Goal: Information Seeking & Learning: Learn about a topic

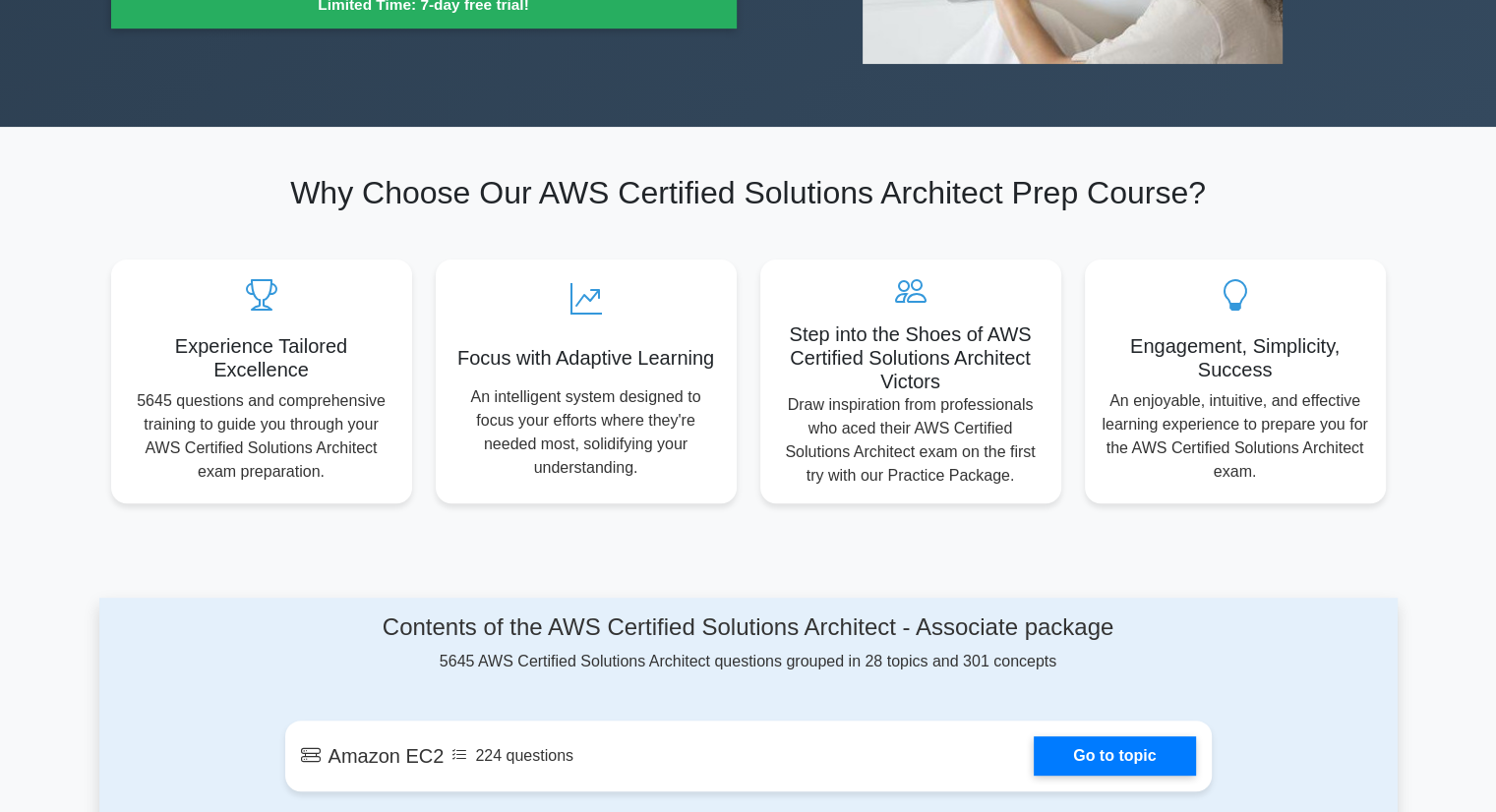
scroll to position [98, 0]
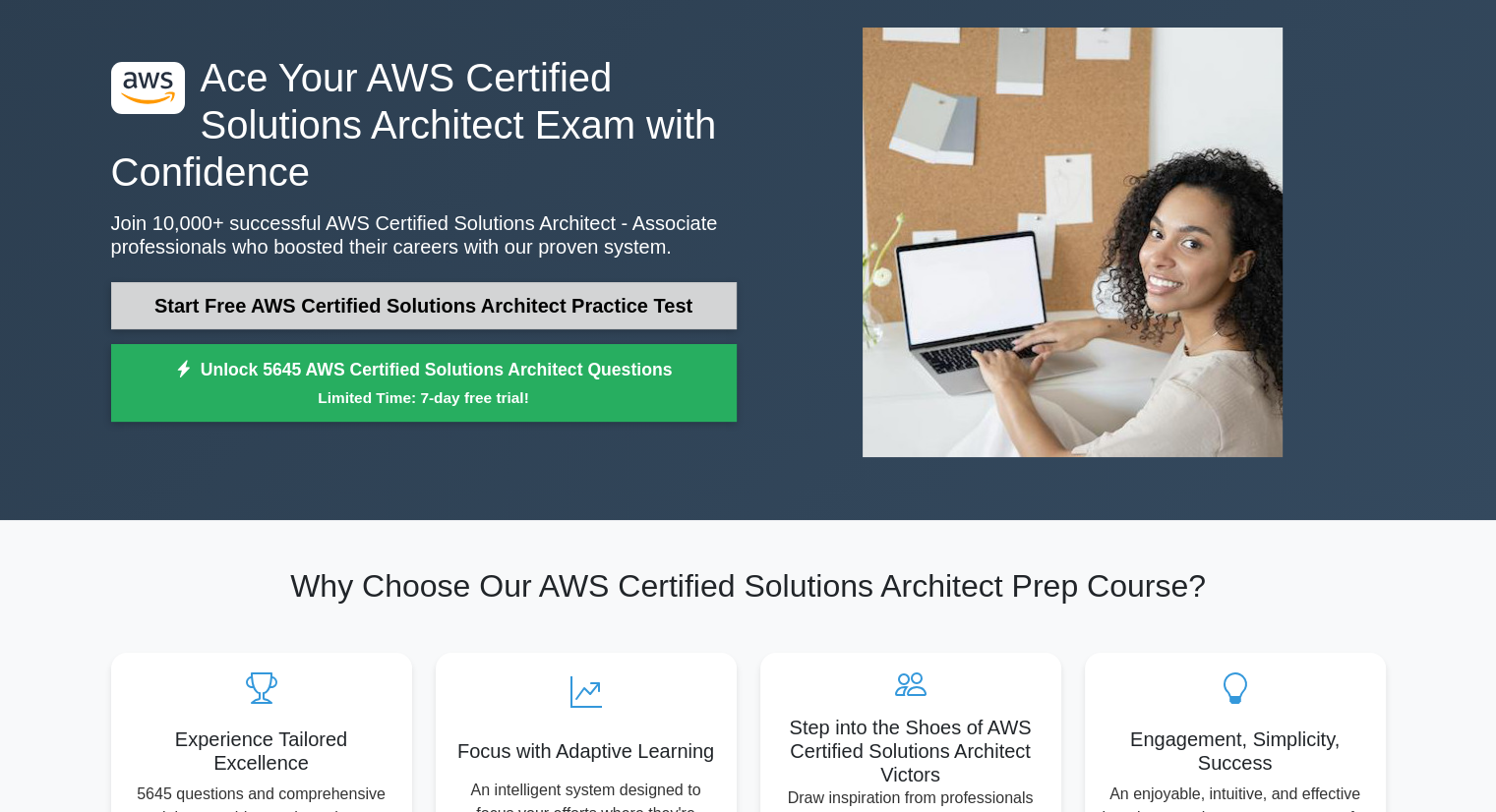
click at [333, 313] on link "Start Free AWS Certified Solutions Architect Practice Test" at bounding box center [423, 306] width 625 height 47
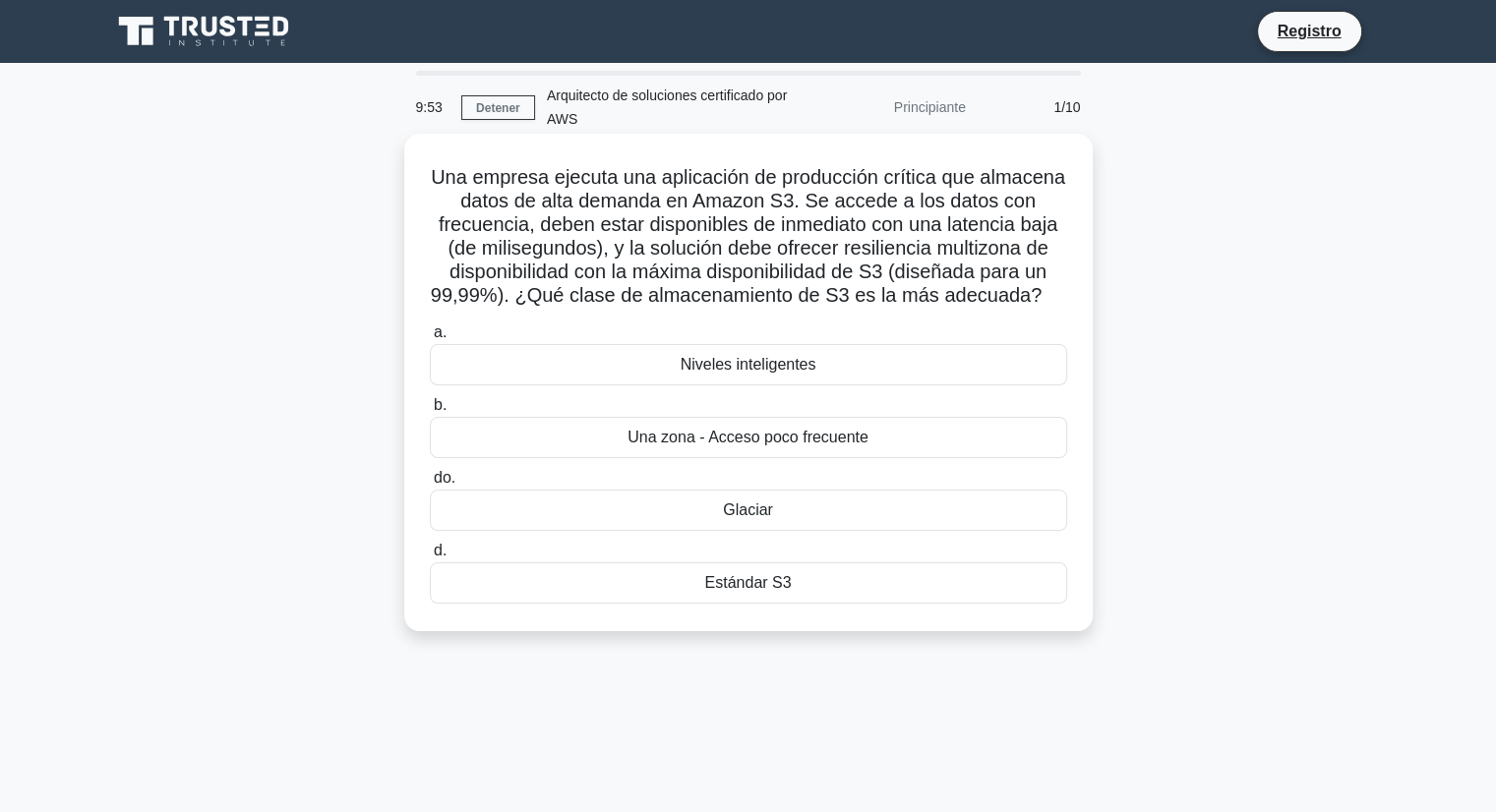
click at [615, 254] on font "Una empresa ejecuta una aplicación de producción crítica que almacena datos de …" at bounding box center [748, 235] width 634 height 139
click at [714, 509] on div "Glaciar" at bounding box center [749, 510] width 637 height 42
click at [430, 485] on input "do. Glaciar" at bounding box center [430, 478] width 0 height 13
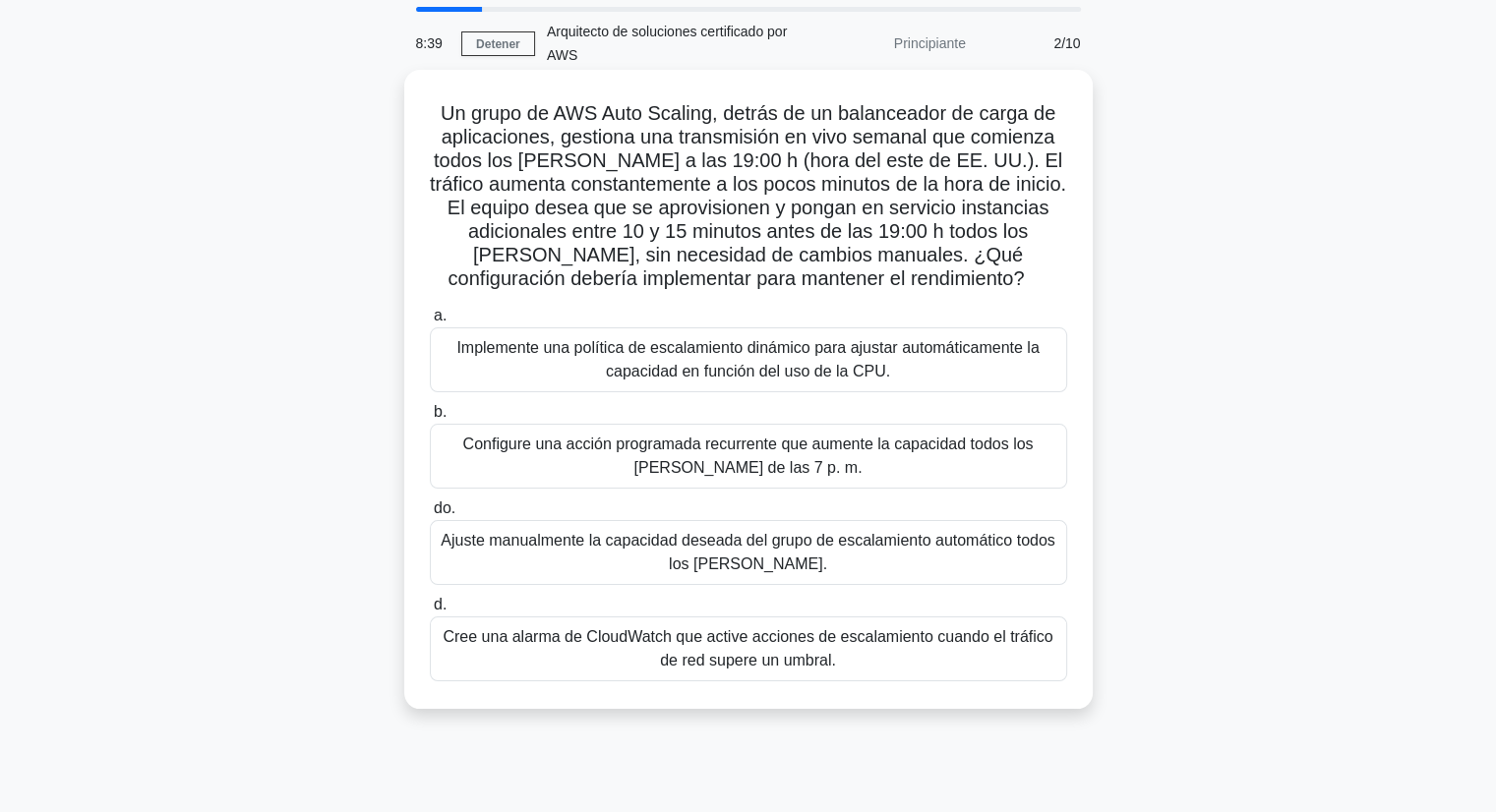
scroll to position [98, 0]
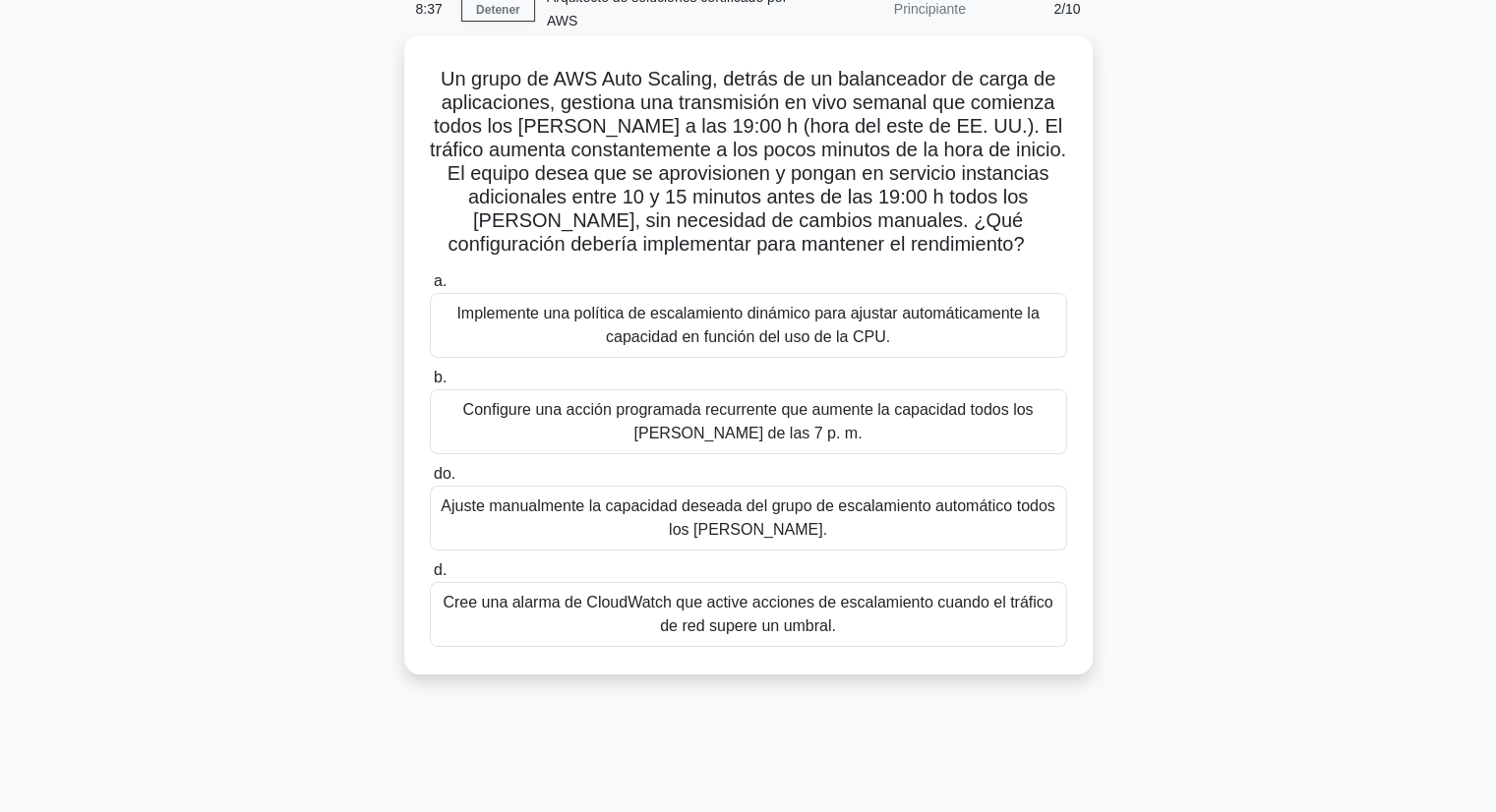
click at [807, 618] on font "Cree una alarma de CloudWatch que active acciones de escalamiento cuando el trá…" at bounding box center [747, 614] width 609 height 41
click at [430, 578] on input "[PERSON_NAME] una alarma de CloudWatch que active acciones de escalamiento cuan…" at bounding box center [430, 571] width 0 height 13
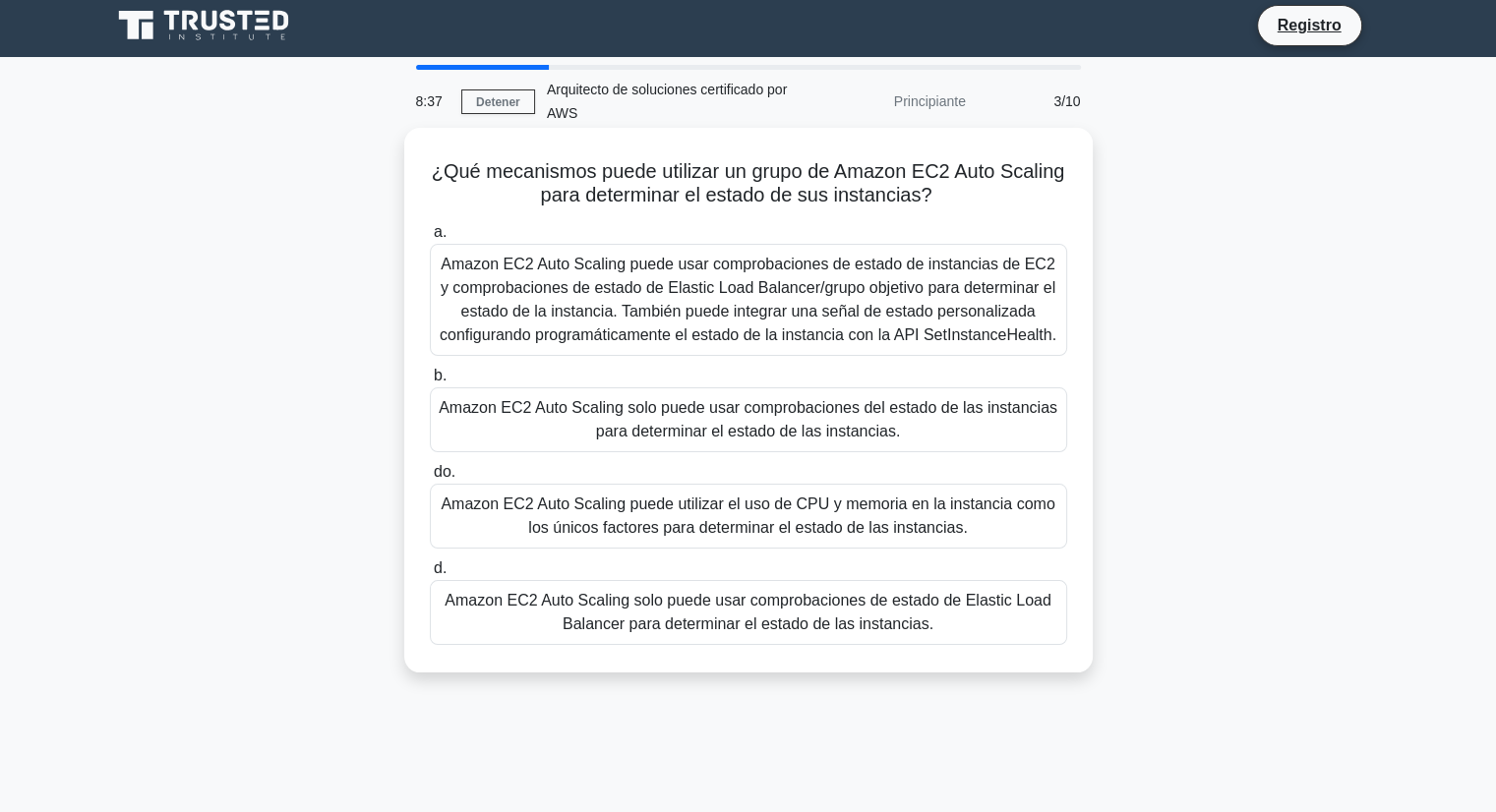
scroll to position [0, 0]
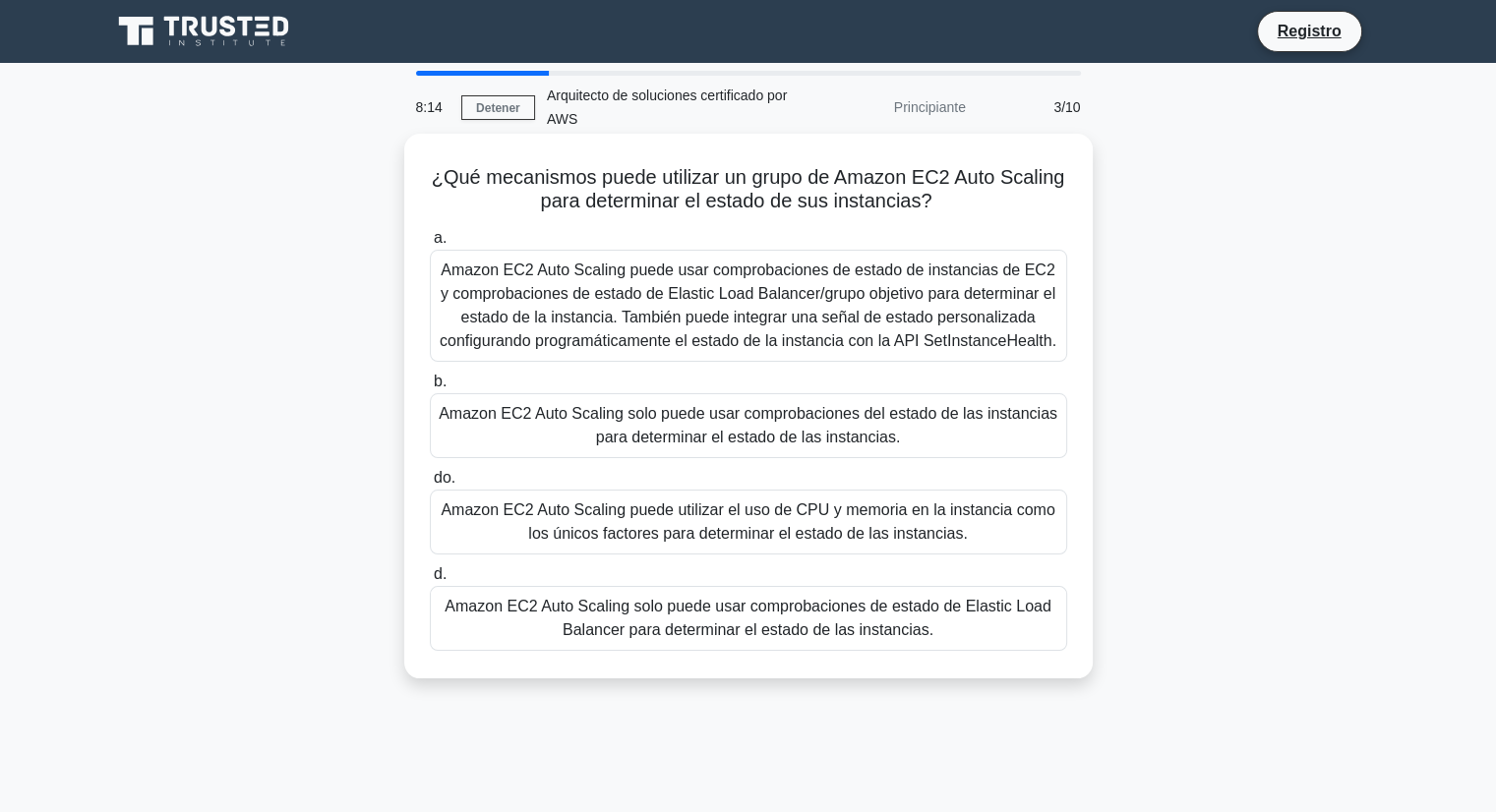
click at [752, 532] on font "Amazon EC2 Auto Scaling puede utilizar el uso de CPU y memoria en la instancia …" at bounding box center [747, 521] width 613 height 41
click at [430, 485] on input "do. Amazon EC2 Auto Scaling puede utilizar el uso de CPU y memoria en la instan…" at bounding box center [430, 478] width 0 height 13
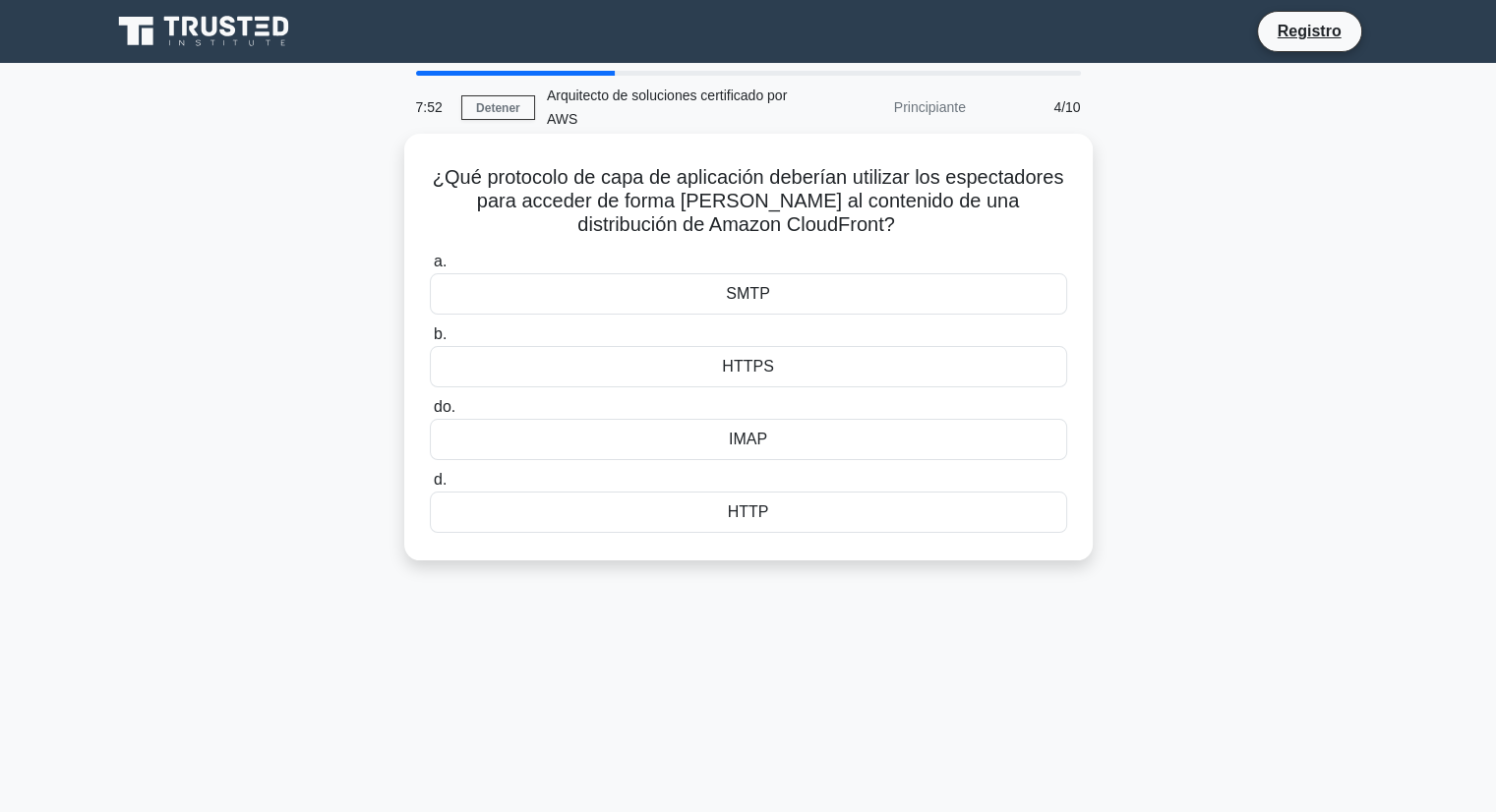
click at [763, 375] on font "HTTPS" at bounding box center [748, 366] width 51 height 17
click at [430, 341] on input "b. HTTPS" at bounding box center [430, 334] width 0 height 13
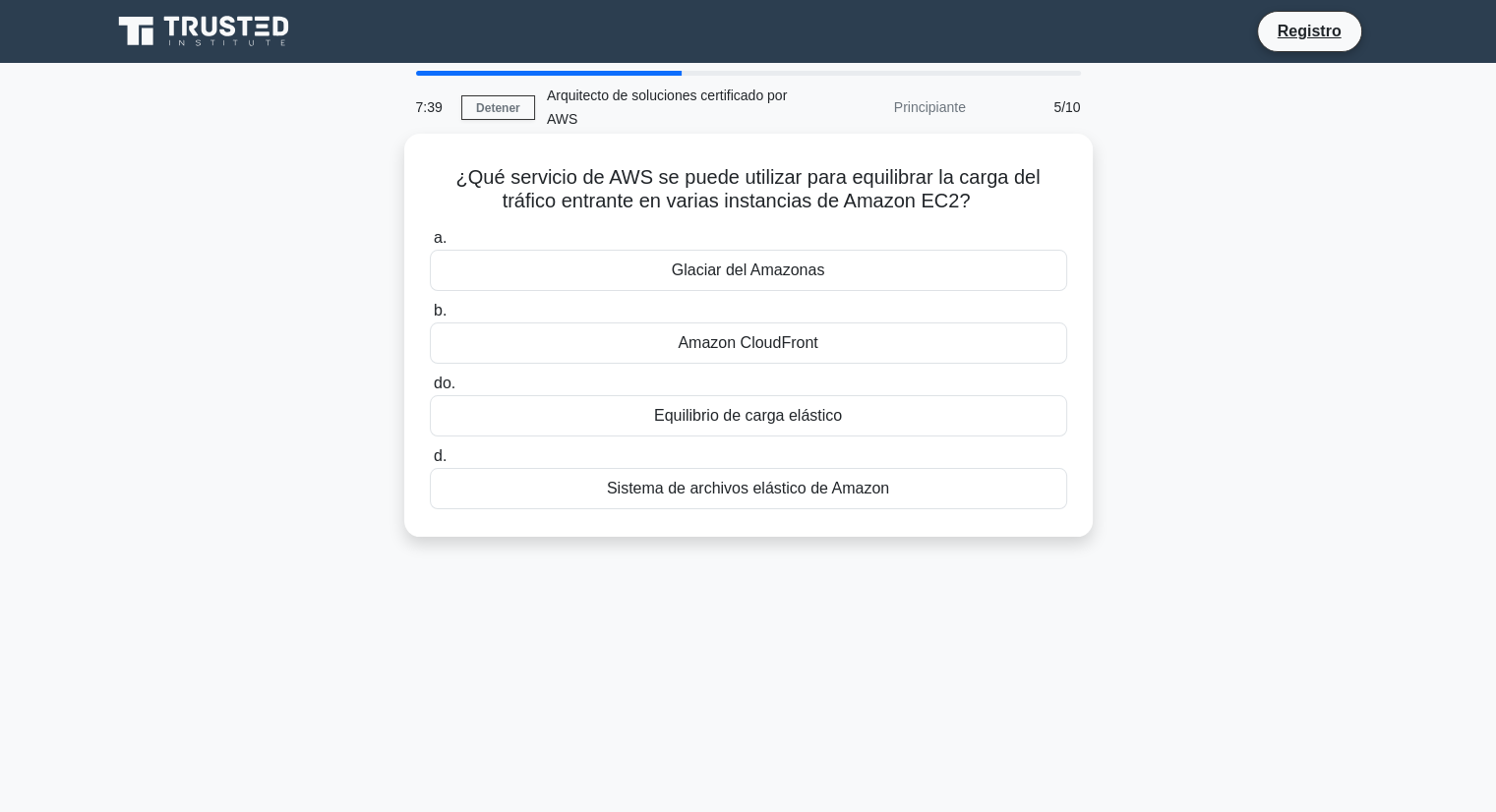
click at [770, 420] on font "Equilibrio de carga elástico" at bounding box center [748, 415] width 188 height 17
click at [430, 391] on input "do. Equilibrio de carga elástico" at bounding box center [430, 384] width 0 height 13
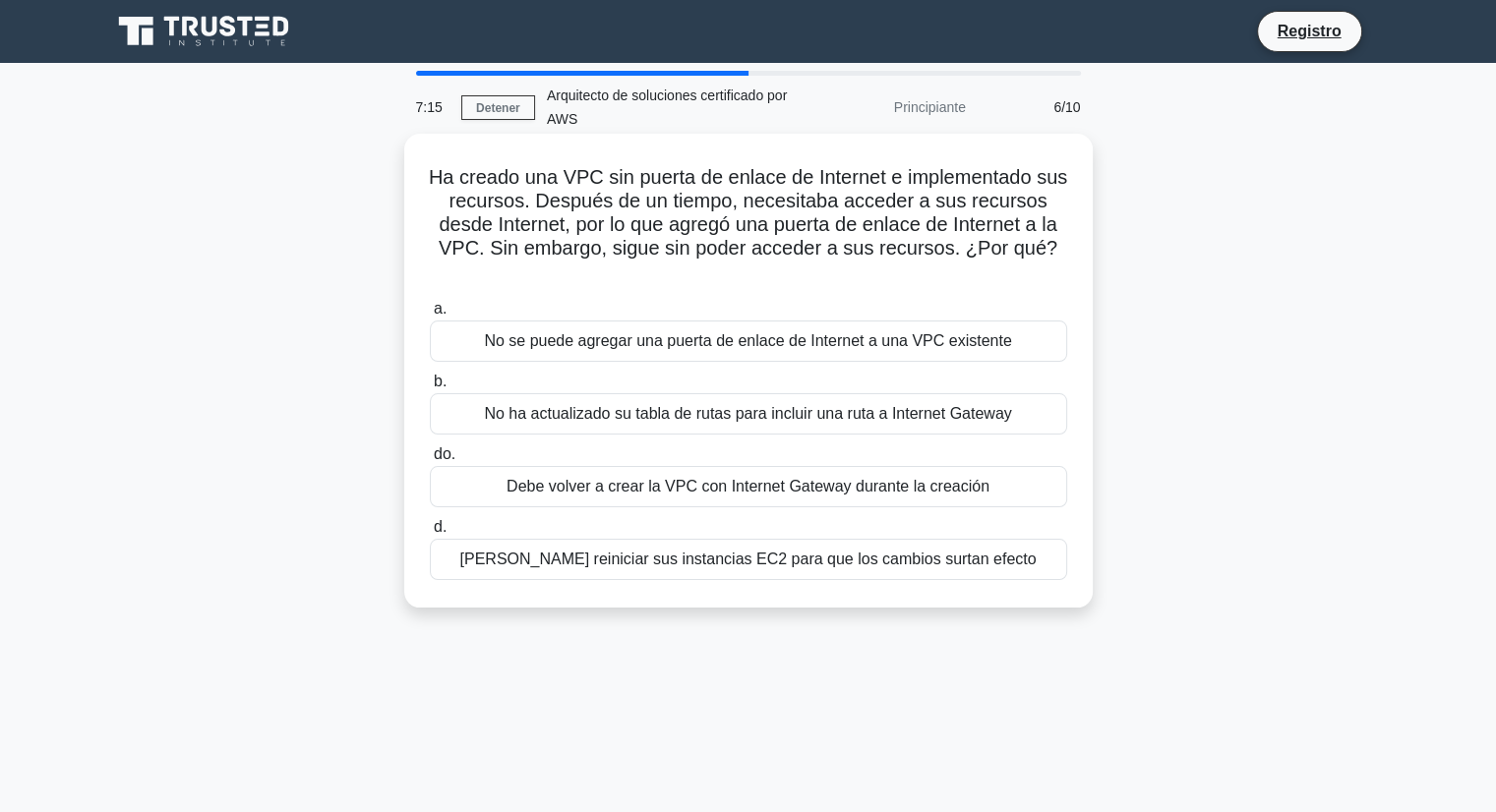
click at [850, 406] on font "No ha actualizado su tabla de rutas para incluir una ruta a Internet Gateway" at bounding box center [747, 413] width 527 height 17
click at [430, 389] on input "b. No ha actualizado su tabla de rutas para incluir una ruta a Internet Gateway" at bounding box center [430, 382] width 0 height 13
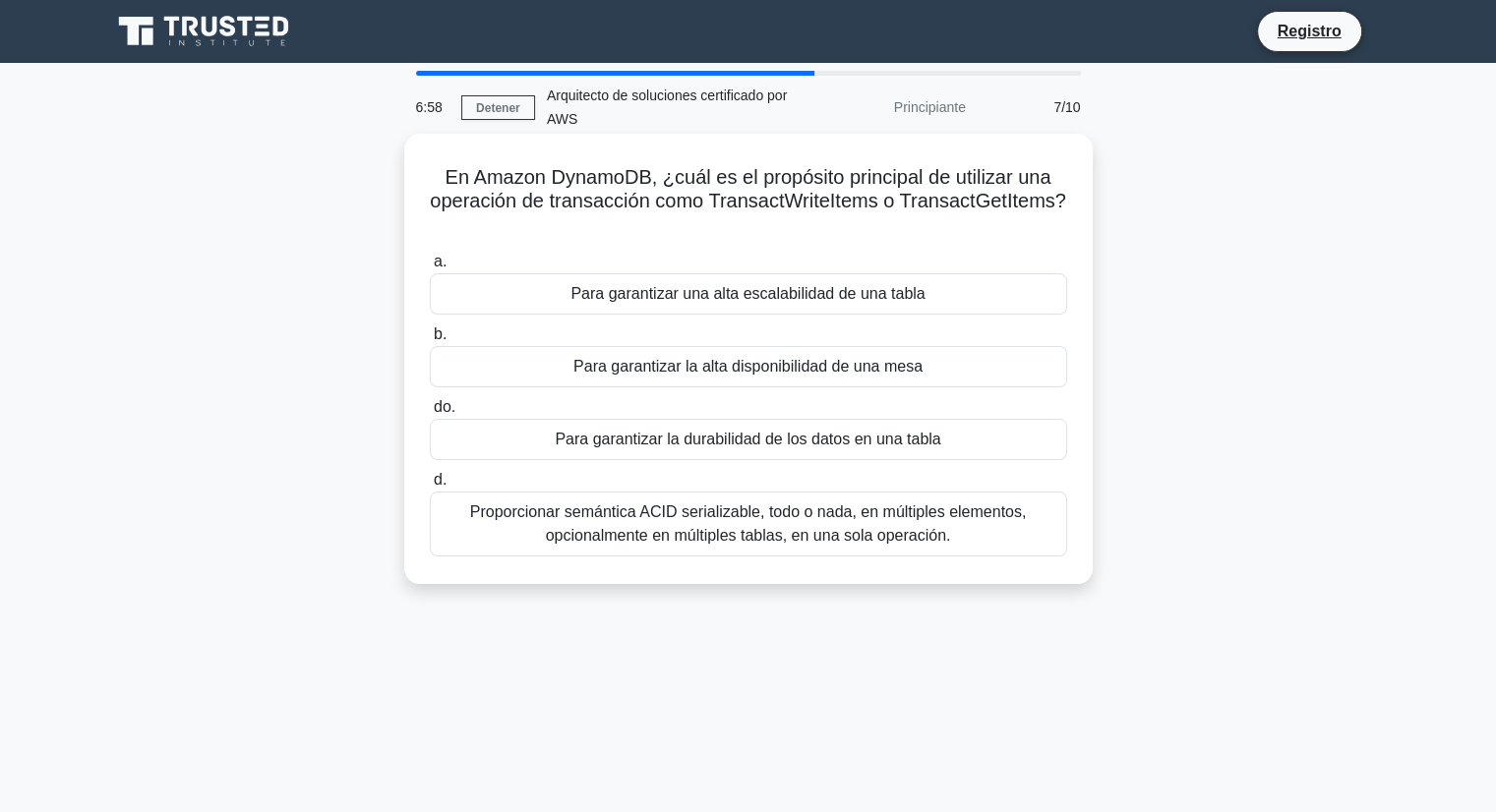
click at [616, 443] on font "Para garantizar la durabilidad de los datos en una tabla" at bounding box center [748, 439] width 386 height 17
click at [430, 414] on input "do. Para garantizar la durabilidad de los datos en una tabla" at bounding box center [430, 407] width 0 height 13
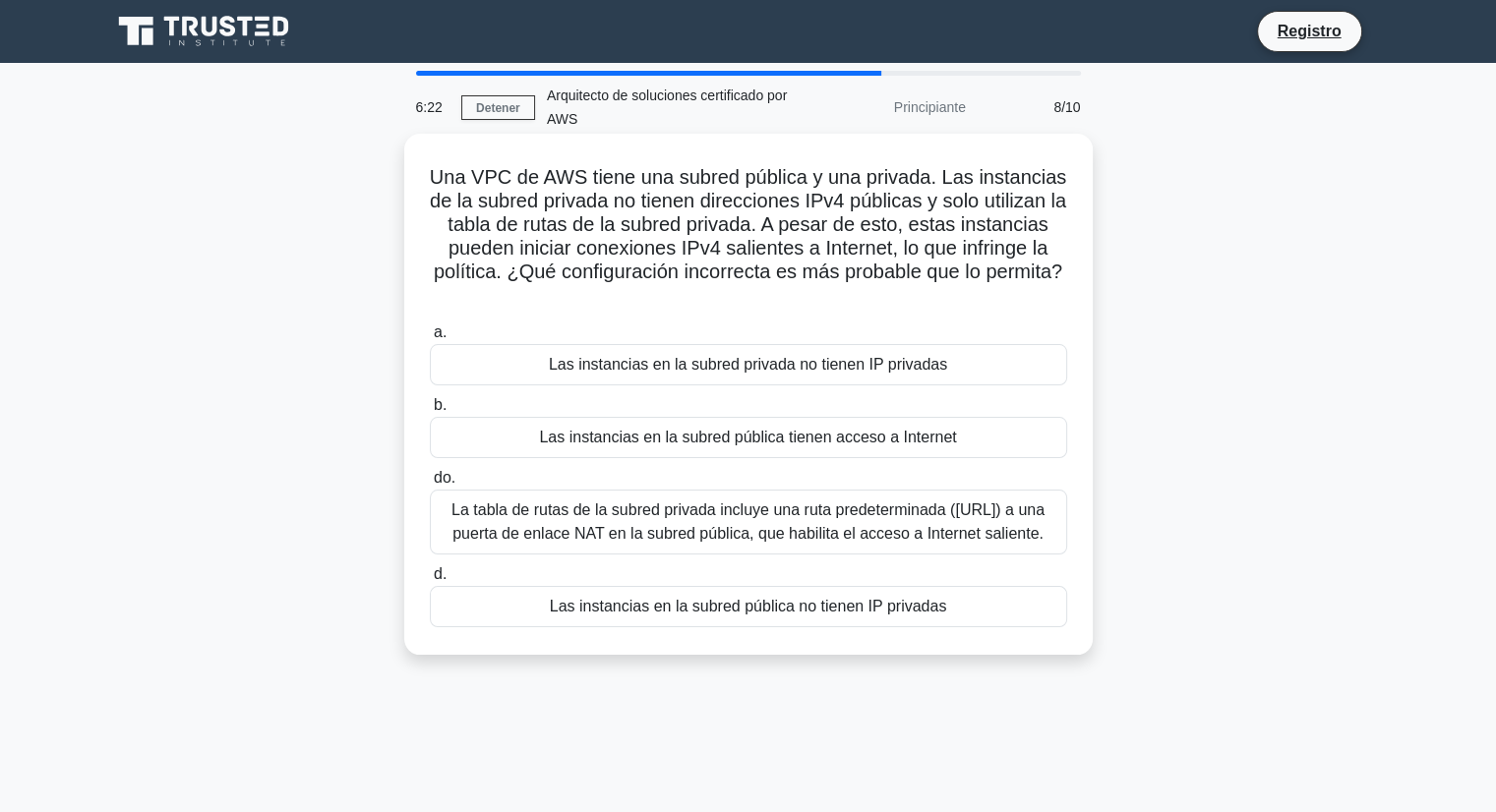
click at [670, 528] on font "La tabla de rutas de la subred privada incluye una ruta predeterminada ([URL]) …" at bounding box center [748, 521] width 594 height 41
click at [430, 485] on input "do. La tabla de rutas de la subred privada incluye una ruta predeterminada ([UR…" at bounding box center [430, 478] width 0 height 13
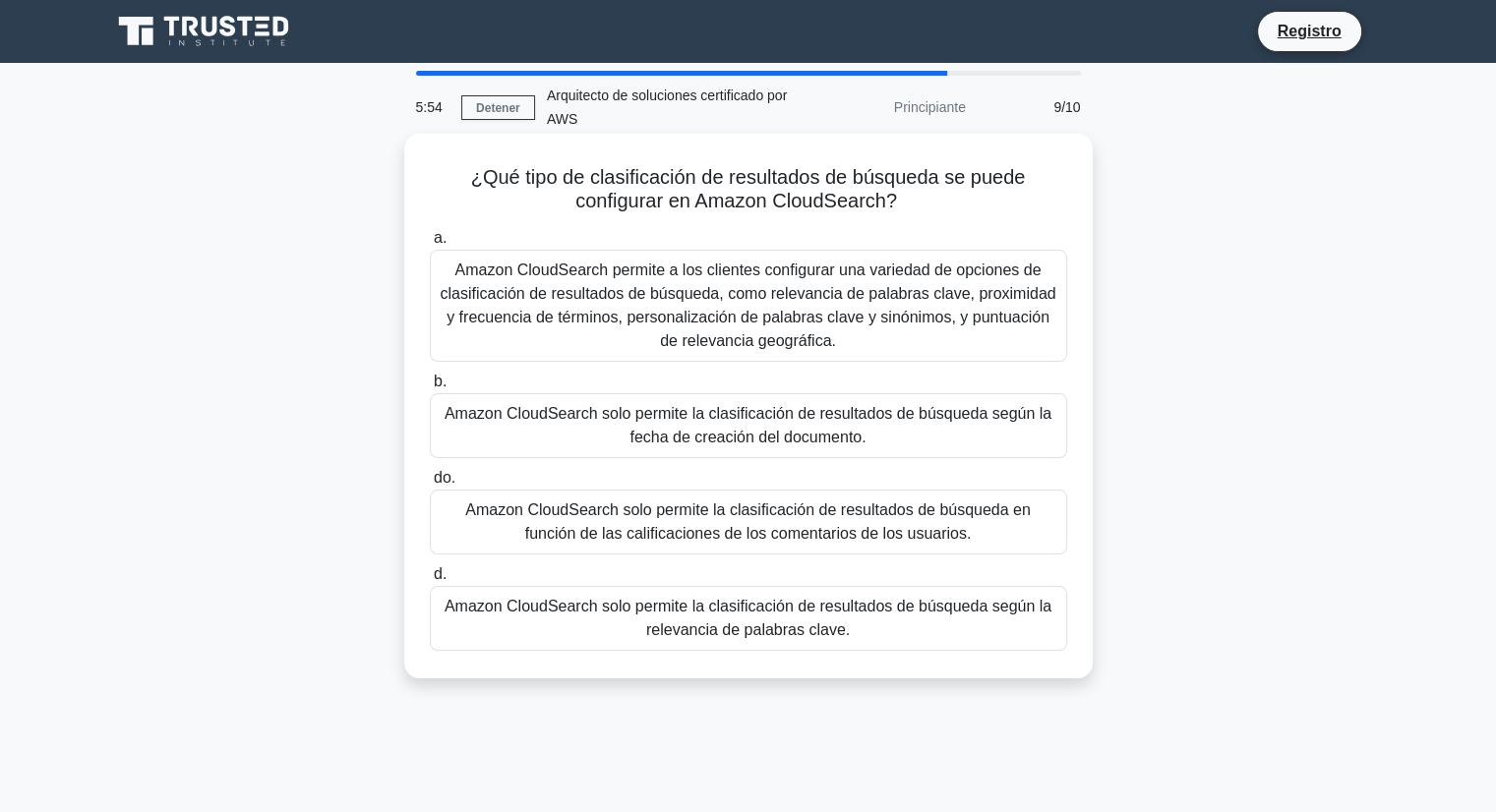
click at [803, 608] on font "Amazon CloudSearch solo permite la clasificación de resultados de búsqueda segú…" at bounding box center [748, 618] width 608 height 41
click at [430, 582] on input "d. Amazon CloudSearch solo permite la clasificación de resultados de búsqueda s…" at bounding box center [430, 575] width 0 height 13
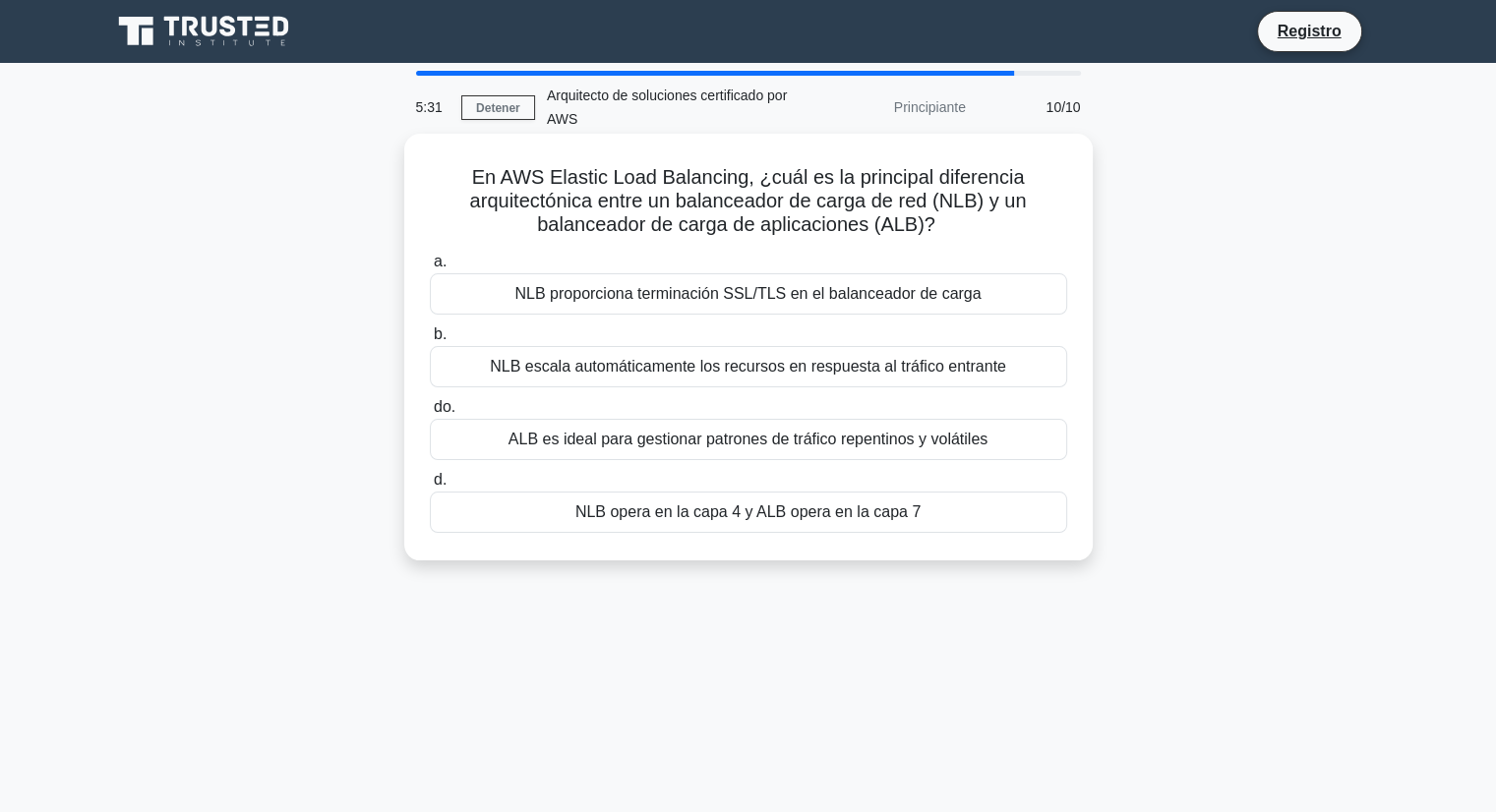
click at [712, 371] on font "NLB escala automáticamente los recursos en respuesta al tráfico entrante" at bounding box center [748, 366] width 516 height 17
click at [430, 341] on input "b. NLB escala automáticamente los recursos en respuesta al tráfico entrante" at bounding box center [430, 334] width 0 height 13
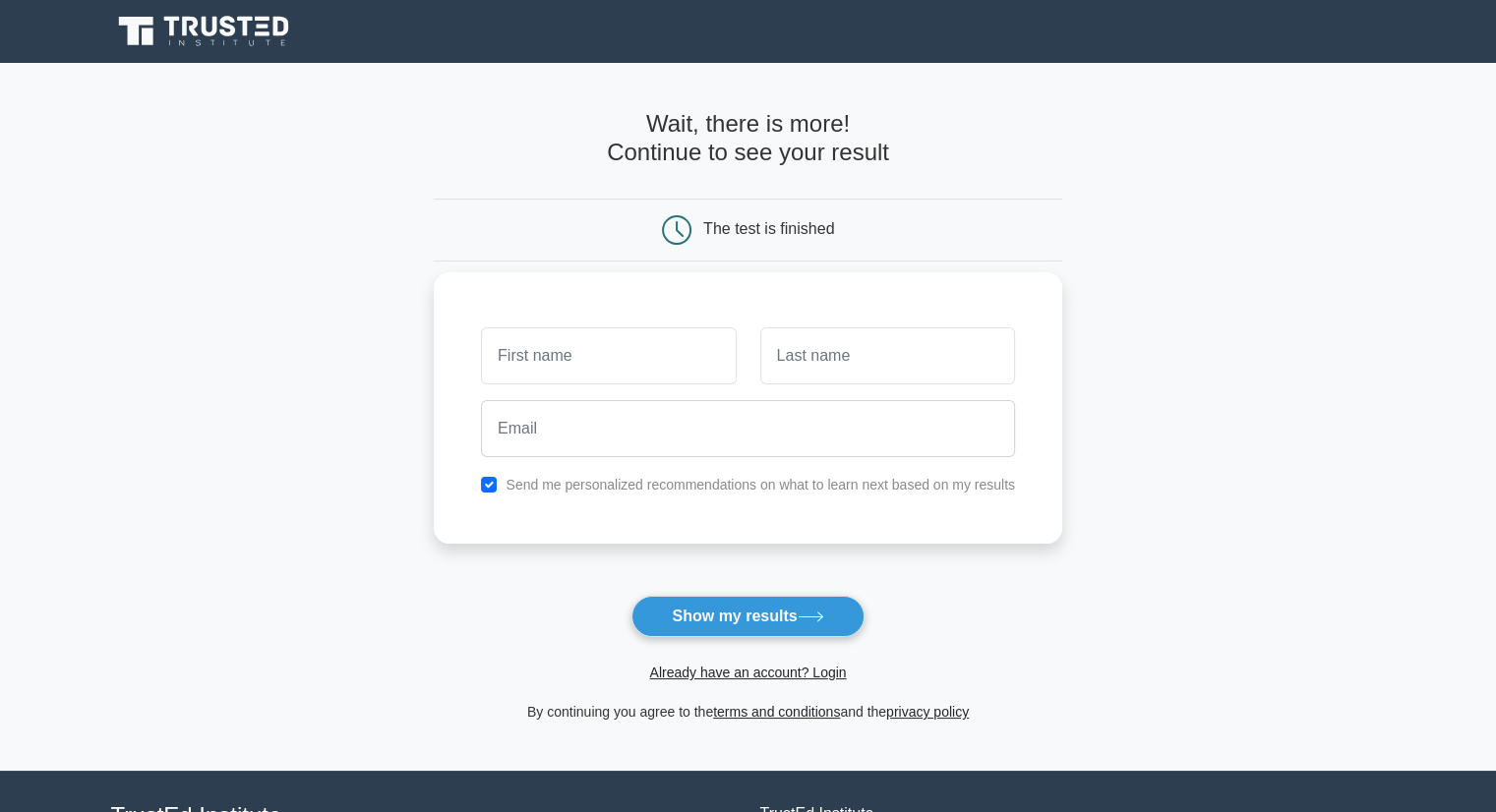
click at [676, 361] on input "text" at bounding box center [608, 356] width 255 height 57
click at [652, 385] on div at bounding box center [608, 356] width 278 height 73
click at [655, 358] on input "text" at bounding box center [608, 356] width 255 height 57
